Goal: Check status

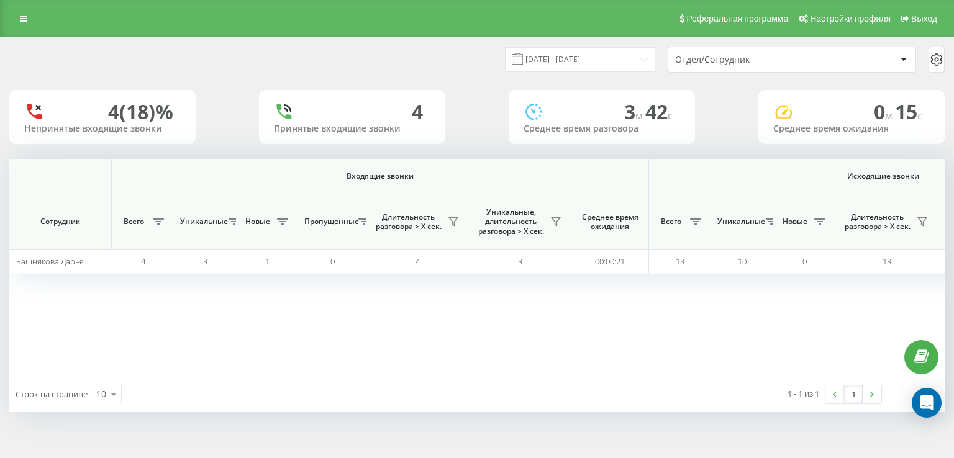
scroll to position [0, 790]
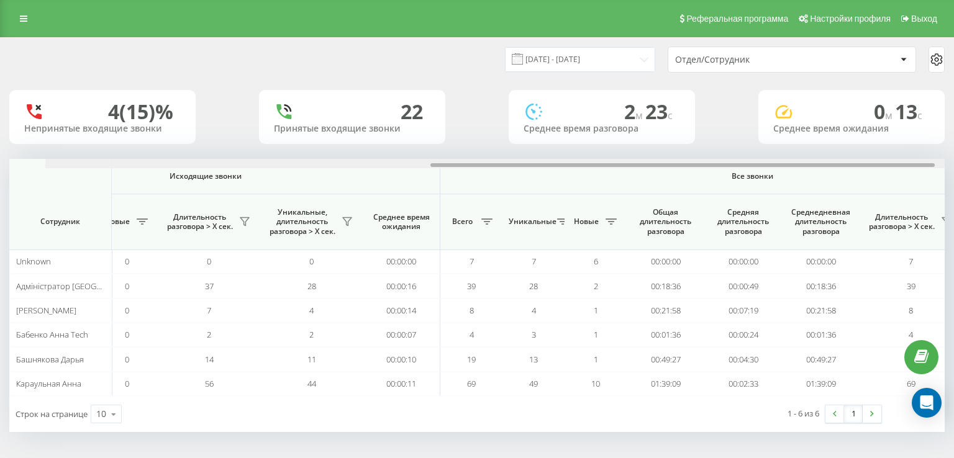
drag, startPoint x: 523, startPoint y: 165, endPoint x: 889, endPoint y: 161, distance: 365.8
click at [892, 160] on div at bounding box center [512, 163] width 935 height 9
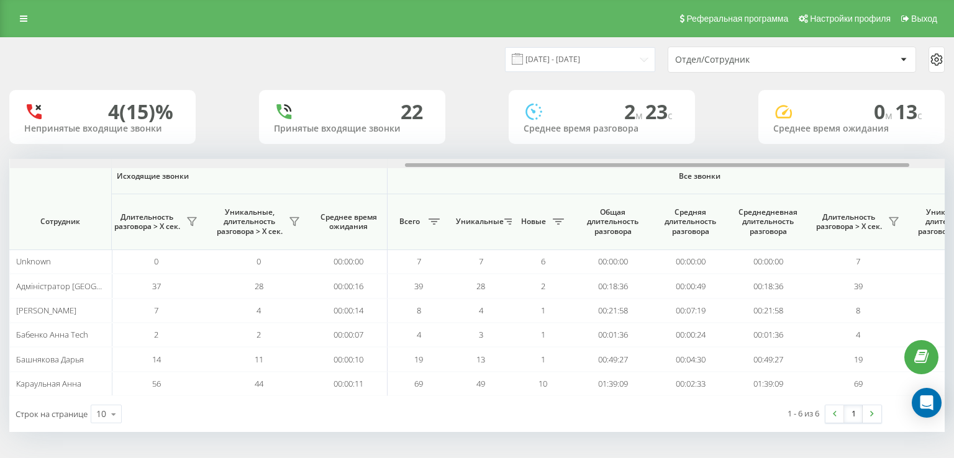
scroll to position [0, 797]
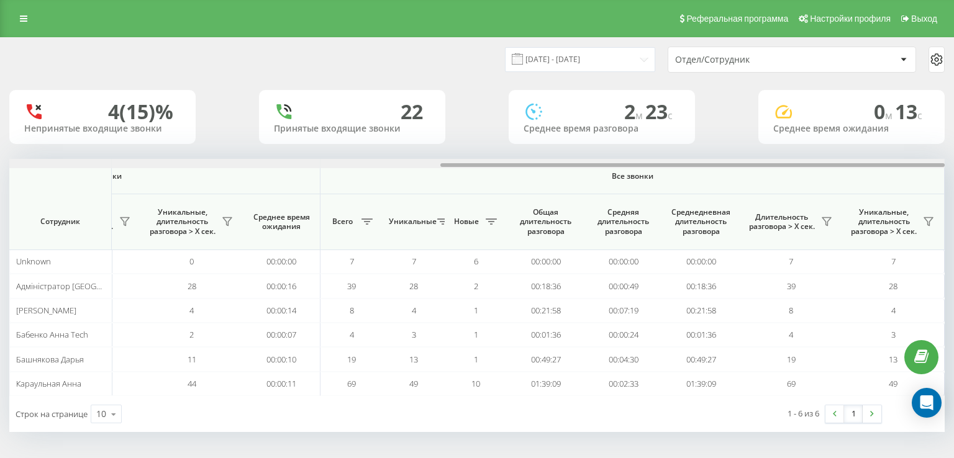
drag, startPoint x: 621, startPoint y: 164, endPoint x: 691, endPoint y: 160, distance: 70.3
click at [691, 160] on div at bounding box center [476, 163] width 935 height 9
drag, startPoint x: 655, startPoint y: 166, endPoint x: 720, endPoint y: 166, distance: 65.2
click at [720, 166] on div at bounding box center [692, 165] width 504 height 4
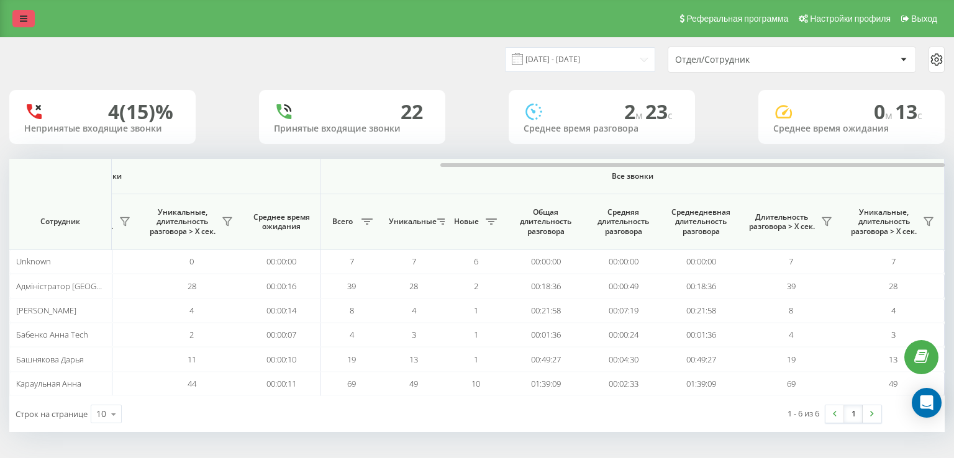
click at [22, 15] on icon at bounding box center [23, 18] width 7 height 9
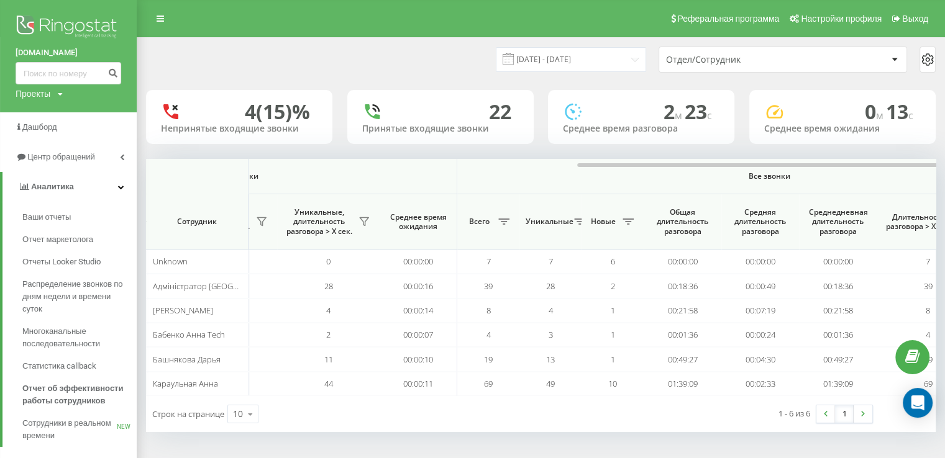
drag, startPoint x: 166, startPoint y: 20, endPoint x: 174, endPoint y: 43, distance: 24.2
click at [167, 20] on link at bounding box center [160, 18] width 22 height 17
